Goal: Task Accomplishment & Management: Complete application form

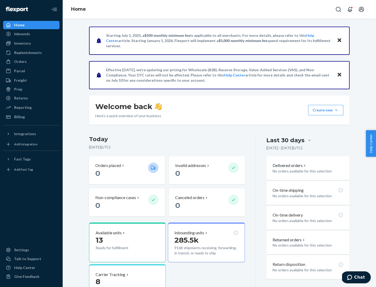
click at [336, 110] on button "Create new Create new inbound Create new order Create new product" at bounding box center [325, 110] width 35 height 10
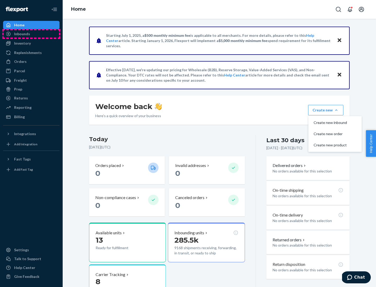
click at [31, 34] on div "Inbounds" at bounding box center [31, 33] width 55 height 7
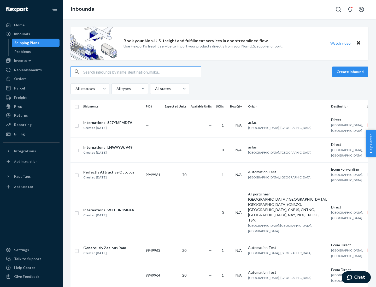
click at [351, 72] on button "Create inbound" at bounding box center [350, 72] width 36 height 10
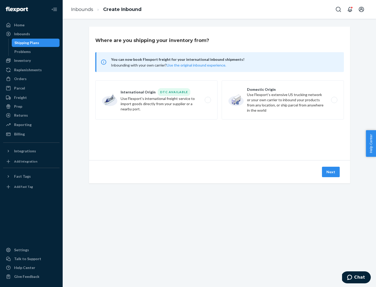
click at [283, 100] on label "Domestic Origin Use Flexport’s extensive US trucking network or your own carrie…" at bounding box center [283, 99] width 122 height 39
click at [334, 100] on input "Domestic Origin Use Flexport’s extensive US trucking network or your own carrie…" at bounding box center [335, 99] width 3 height 3
radio input "true"
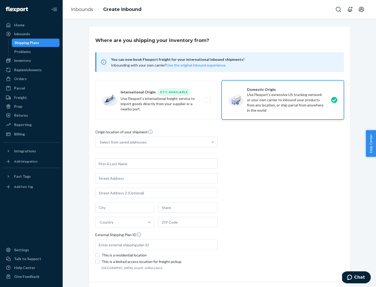
click at [122, 142] on div "Select from saved addresses" at bounding box center [123, 142] width 47 height 5
click at [100, 142] on input "Select from saved addresses" at bounding box center [100, 142] width 1 height 5
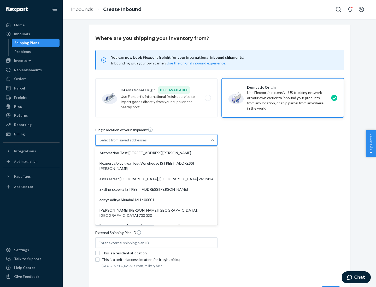
click at [156, 153] on div "Automation Test [STREET_ADDRESS][PERSON_NAME]" at bounding box center [156, 153] width 120 height 10
click at [100, 143] on input "option Automation Test [STREET_ADDRESS][PERSON_NAME]. 9 results available. Use …" at bounding box center [100, 140] width 1 height 5
type input "Automation Test"
type input "9th Floor"
type input "[GEOGRAPHIC_DATA]"
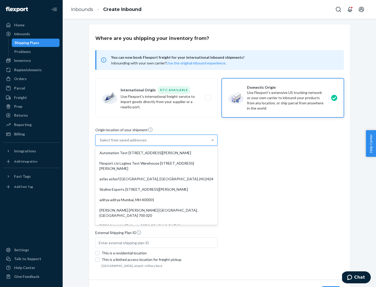
type input "CA"
type input "94104"
type input "[STREET_ADDRESS][PERSON_NAME]"
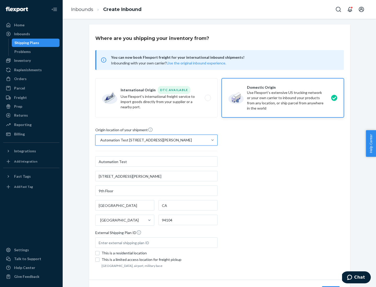
scroll to position [31, 0]
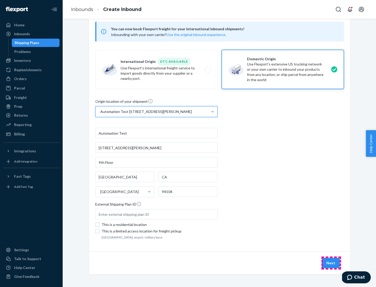
click at [331, 263] on button "Next" at bounding box center [331, 263] width 18 height 10
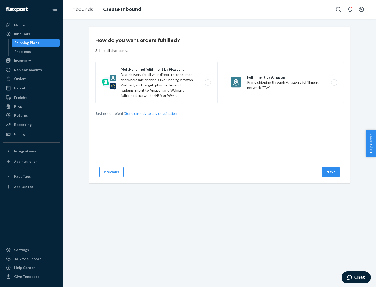
click at [156, 83] on label "Multi-channel fulfillment by Flexport Fast delivery for all your direct-to-cons…" at bounding box center [156, 83] width 122 height 42
click at [208, 83] on input "Multi-channel fulfillment by Flexport Fast delivery for all your direct-to-cons…" at bounding box center [209, 82] width 3 height 3
radio input "true"
click at [331, 172] on button "Next" at bounding box center [331, 172] width 18 height 10
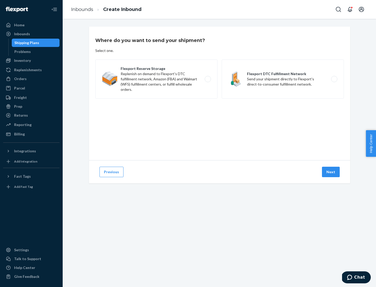
click at [283, 79] on label "Flexport DTC Fulfillment Network Send your shipment directly to Flexport's dire…" at bounding box center [283, 79] width 122 height 39
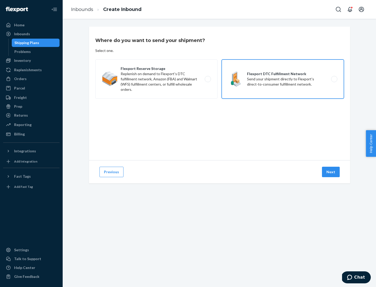
click at [334, 79] on input "Flexport DTC Fulfillment Network Send your shipment directly to Flexport's dire…" at bounding box center [335, 79] width 3 height 3
radio input "true"
click at [331, 172] on button "Next" at bounding box center [331, 172] width 18 height 10
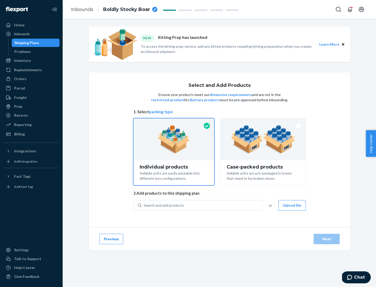
click at [263, 139] on img at bounding box center [263, 139] width 65 height 29
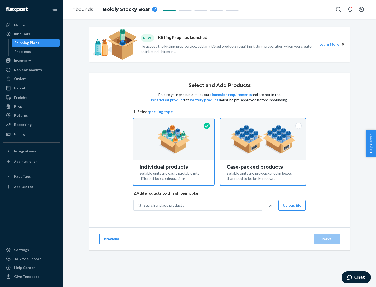
click at [263, 122] on input "Case-packed products Sellable units are pre-packaged in boxes that need to be b…" at bounding box center [262, 120] width 3 height 3
radio input "true"
radio input "false"
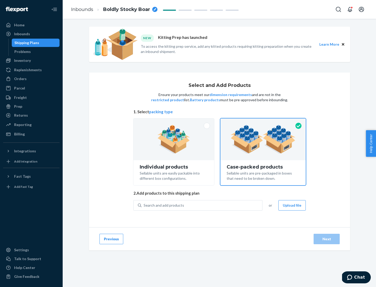
click at [202, 205] on div "Search and add products" at bounding box center [202, 205] width 121 height 9
click at [144, 205] on input "Search and add products" at bounding box center [144, 205] width 1 height 5
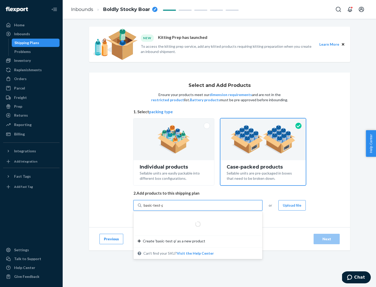
type input "basic-test-product-1"
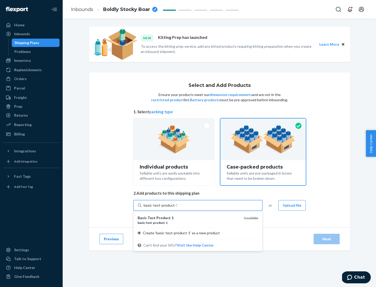
click at [189, 223] on div "basic - test - product - 1" at bounding box center [189, 223] width 102 height 4
click at [177, 208] on input "basic-test-product-1" at bounding box center [160, 205] width 33 height 5
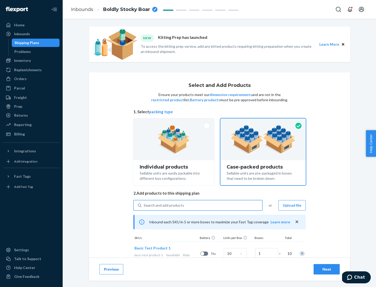
scroll to position [19, 0]
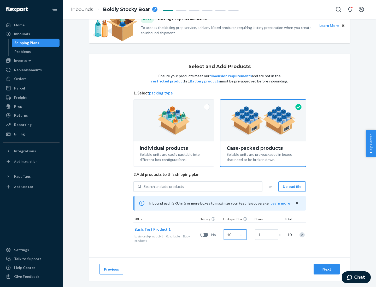
type input "10"
type input "7"
click at [327, 270] on div "Next" at bounding box center [326, 269] width 17 height 5
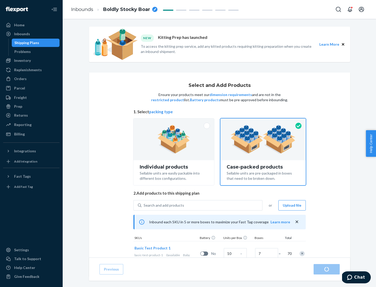
radio input "true"
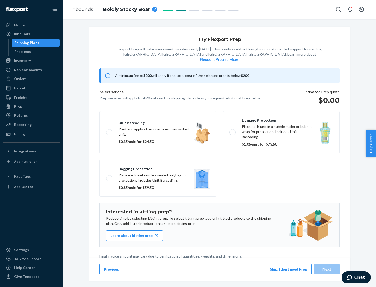
scroll to position [1, 0]
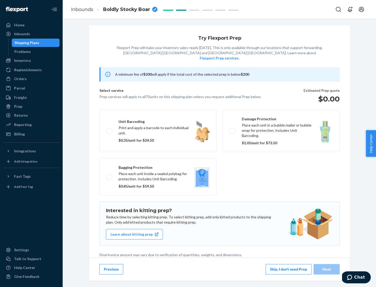
click at [158, 166] on label "Bagging protection Place each unit inside a sealed polybag for protection. Incl…" at bounding box center [158, 177] width 117 height 37
click at [109, 175] on input "Bagging protection Place each unit inside a sealed polybag for protection. Incl…" at bounding box center [107, 176] width 3 height 3
checkbox input "true"
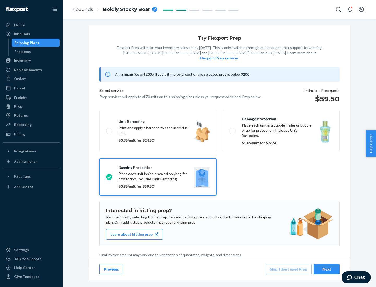
click at [327, 269] on div "Next" at bounding box center [326, 269] width 17 height 5
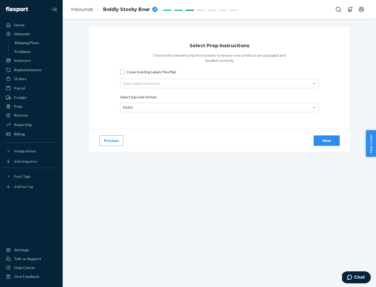
click at [122, 72] on input "Cover Existing Labels (Yes/No)" at bounding box center [122, 72] width 4 height 4
checkbox input "true"
click at [219, 83] on div "Select label placement" at bounding box center [219, 83] width 198 height 9
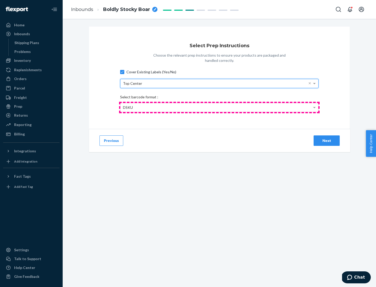
click at [219, 107] on div "DSKU" at bounding box center [219, 107] width 198 height 9
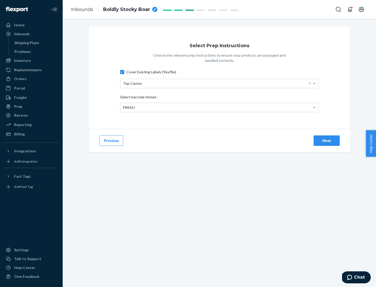
click at [327, 141] on div "Next" at bounding box center [326, 140] width 17 height 5
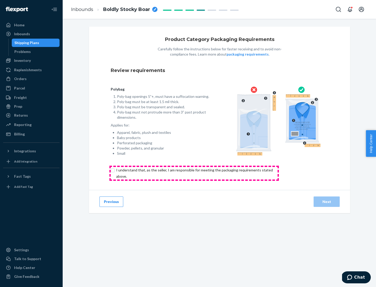
click at [194, 173] on input "checkbox" at bounding box center [198, 173] width 174 height 13
checkbox input "true"
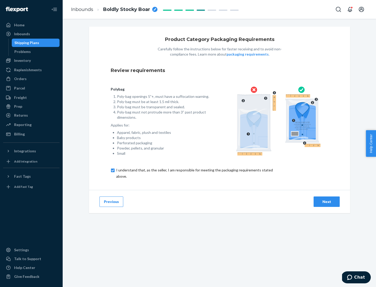
click at [327, 202] on div "Next" at bounding box center [326, 201] width 17 height 5
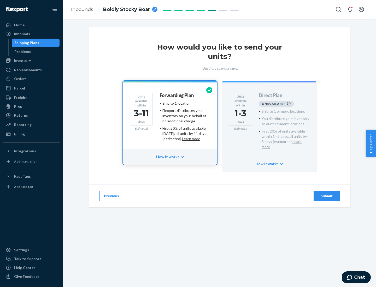
click at [177, 95] on h4 "Forwarding Plan" at bounding box center [177, 95] width 34 height 5
click at [327, 194] on div "Submit" at bounding box center [326, 196] width 17 height 5
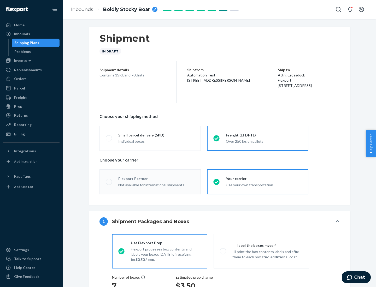
radio input "true"
radio input "false"
radio input "true"
radio input "false"
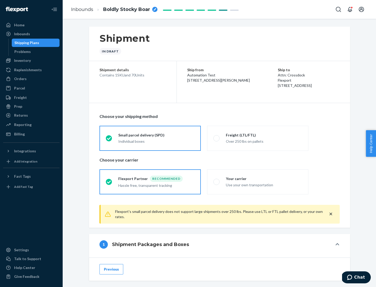
click at [258, 138] on div "Over 250 lbs on pallets" at bounding box center [264, 141] width 76 height 6
click at [217, 138] on input "Freight (LTL/FTL) Over 250 lbs on pallets" at bounding box center [214, 138] width 3 height 3
radio input "true"
radio input "false"
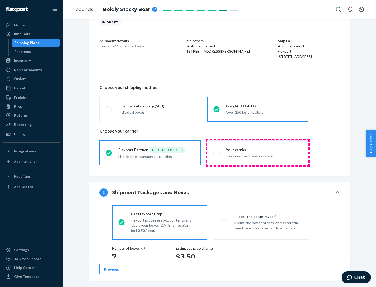
click at [258, 153] on div "Use your own transportation" at bounding box center [264, 156] width 76 height 6
click at [217, 153] on input "Your carrier Use your own transportation" at bounding box center [214, 152] width 3 height 3
radio input "true"
radio input "false"
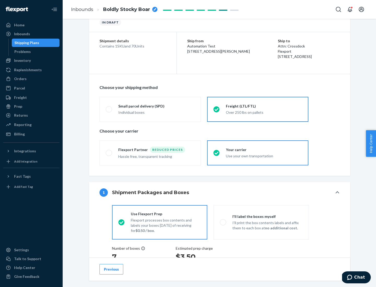
scroll to position [98, 0]
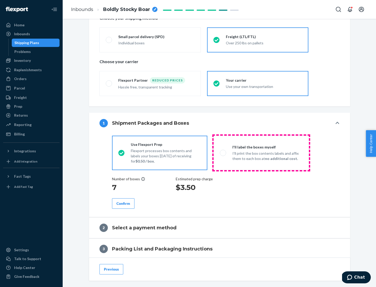
click at [261, 153] on p "I’ll print the box contents labels and affix them to each box at no additional …" at bounding box center [267, 156] width 70 height 10
click at [223, 153] on input "I'll label the boxes myself I’ll print the box contents labels and affix them t…" at bounding box center [221, 152] width 3 height 3
radio input "true"
radio input "false"
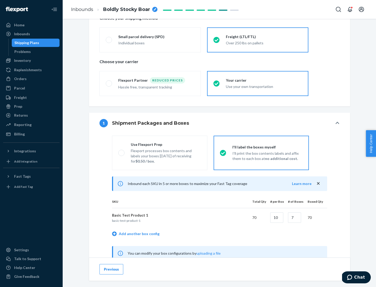
scroll to position [163, 0]
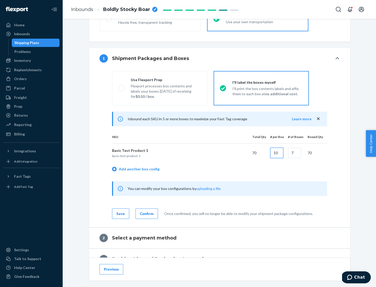
type input "10"
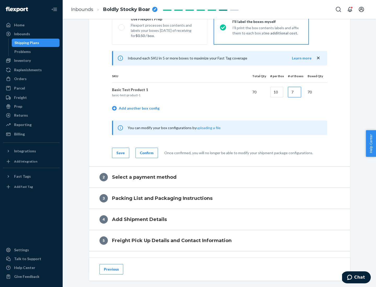
type input "7"
click at [146, 153] on div "Confirm" at bounding box center [147, 152] width 14 height 5
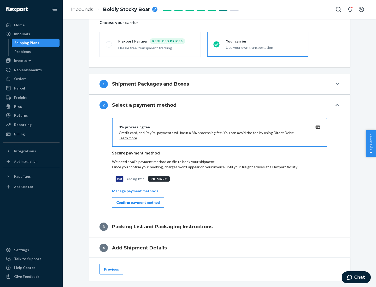
scroll to position [187, 0]
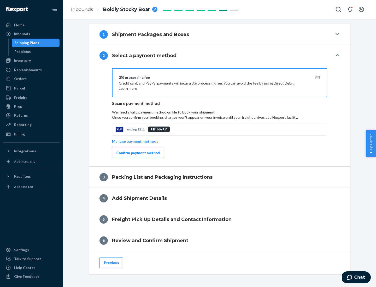
click at [138, 153] on div "Confirm payment method" at bounding box center [138, 152] width 43 height 5
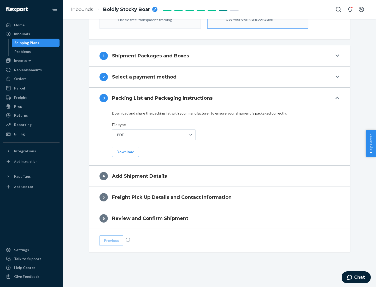
scroll to position [165, 0]
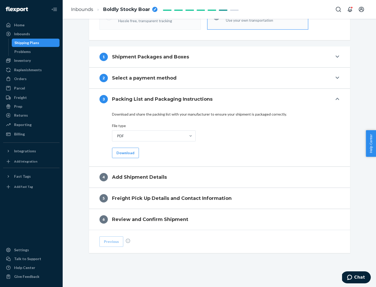
click at [125, 153] on button "Download" at bounding box center [125, 153] width 27 height 10
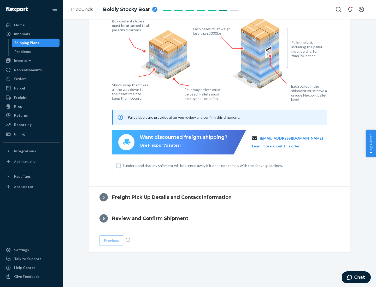
click at [119, 166] on input "I understand that my shipment will be turned away if it does not comply with th…" at bounding box center [119, 166] width 4 height 4
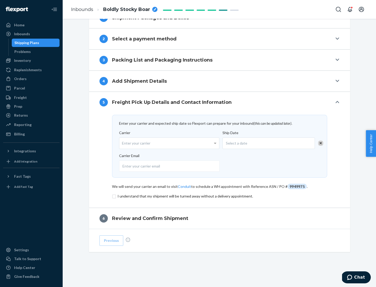
click at [220, 196] on input "checkbox" at bounding box center [219, 196] width 215 height 6
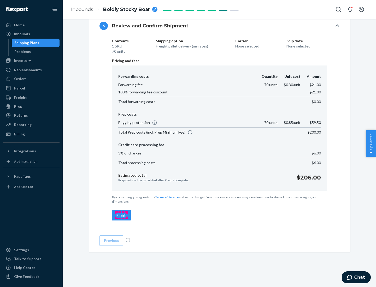
click at [121, 216] on div "Finish" at bounding box center [122, 215] width 10 height 5
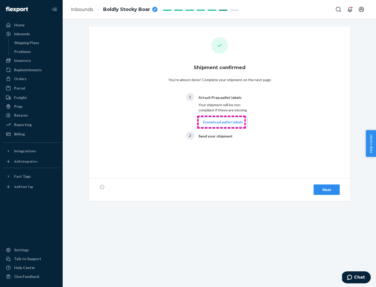
click at [222, 122] on button "Download pallet labels" at bounding box center [223, 122] width 49 height 10
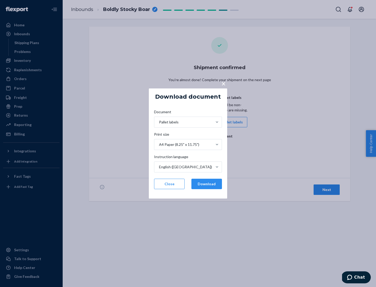
click at [207, 184] on button "Download" at bounding box center [206, 184] width 31 height 10
click at [223, 83] on span "×" at bounding box center [224, 83] width 4 height 9
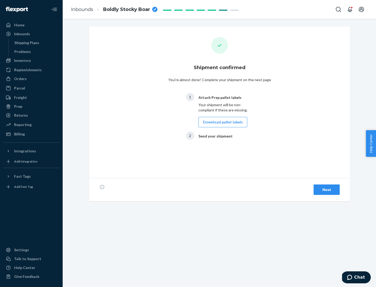
click at [327, 190] on div "Next" at bounding box center [326, 189] width 17 height 5
